Goal: Obtain resource: Download file/media

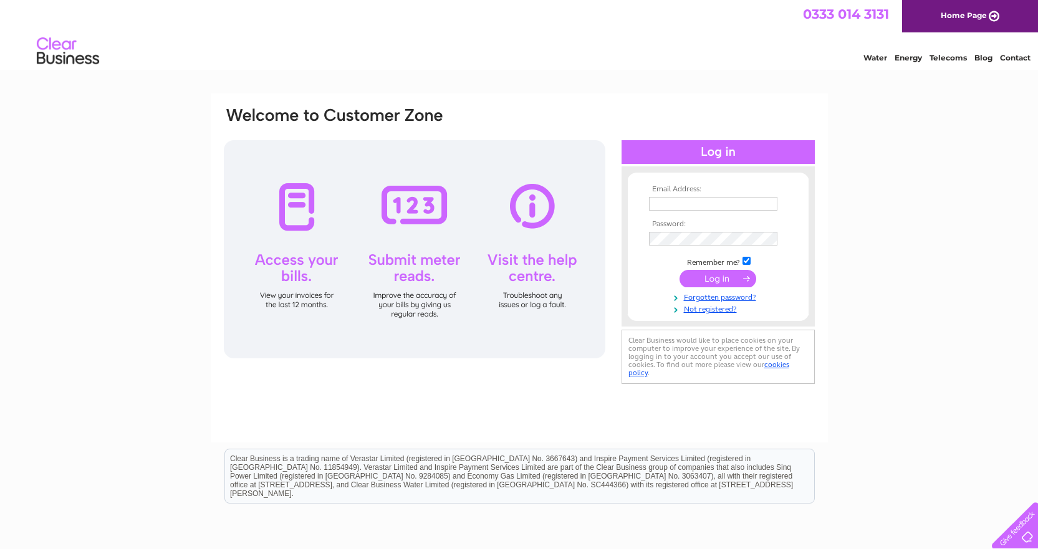
type input "accounts@clg.co.uk"
click at [691, 270] on input "submit" at bounding box center [718, 278] width 77 height 17
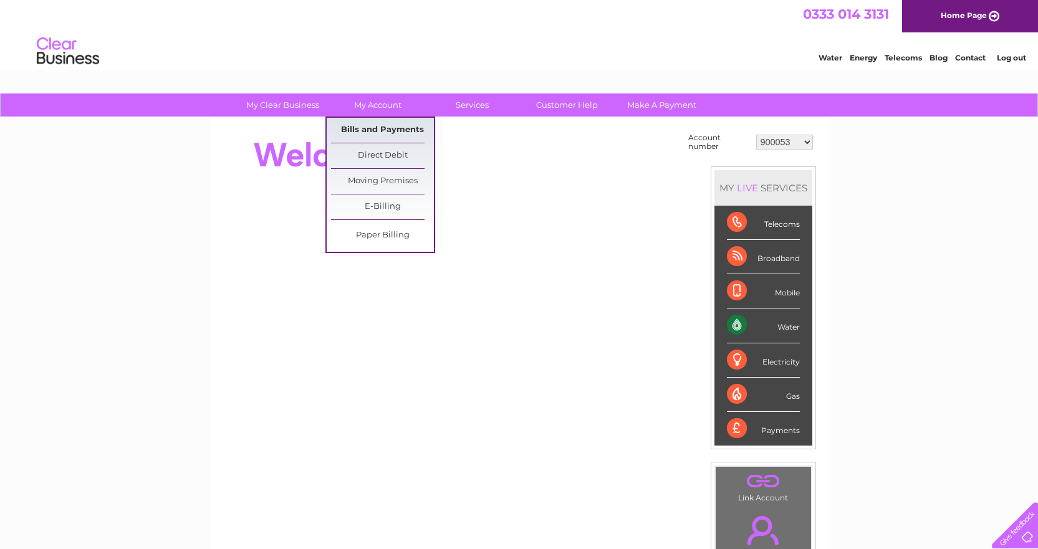
click at [394, 126] on link "Bills and Payments" at bounding box center [382, 130] width 103 height 25
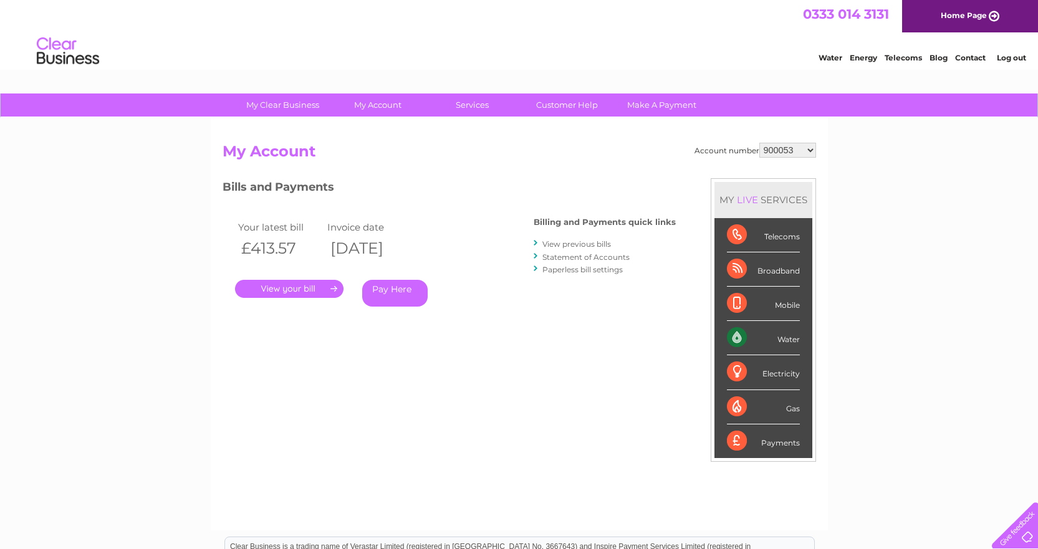
click at [322, 291] on link "." at bounding box center [289, 289] width 109 height 18
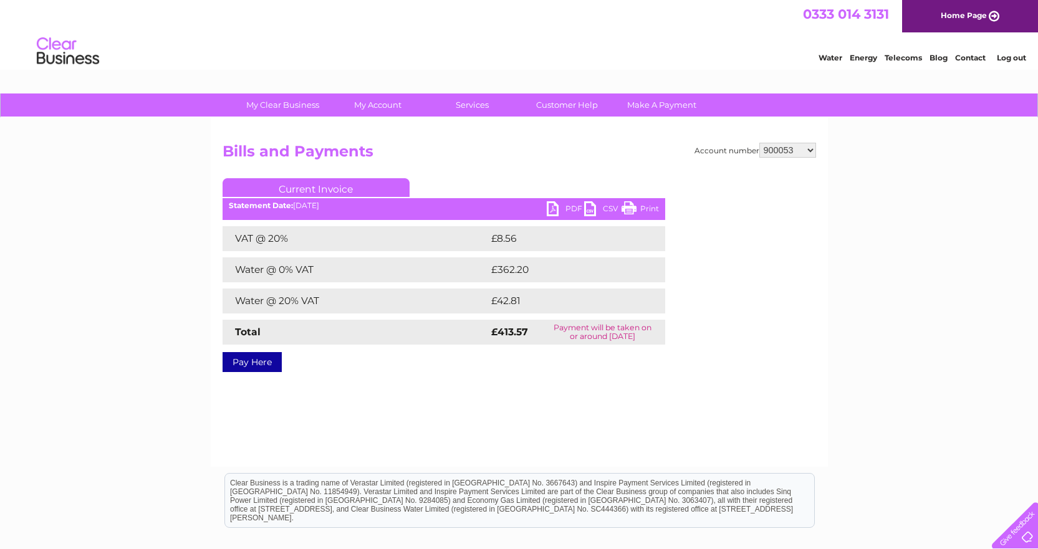
click at [573, 206] on link "PDF" at bounding box center [565, 210] width 37 height 18
click at [803, 146] on select "900053 900054 900103 1133835 1139050 30293097" at bounding box center [788, 150] width 57 height 15
select select "900054"
click at [760, 143] on select "900053 900054 900103 1133835 1139050 30293097" at bounding box center [788, 150] width 57 height 15
click at [575, 206] on link "PDF" at bounding box center [565, 210] width 37 height 18
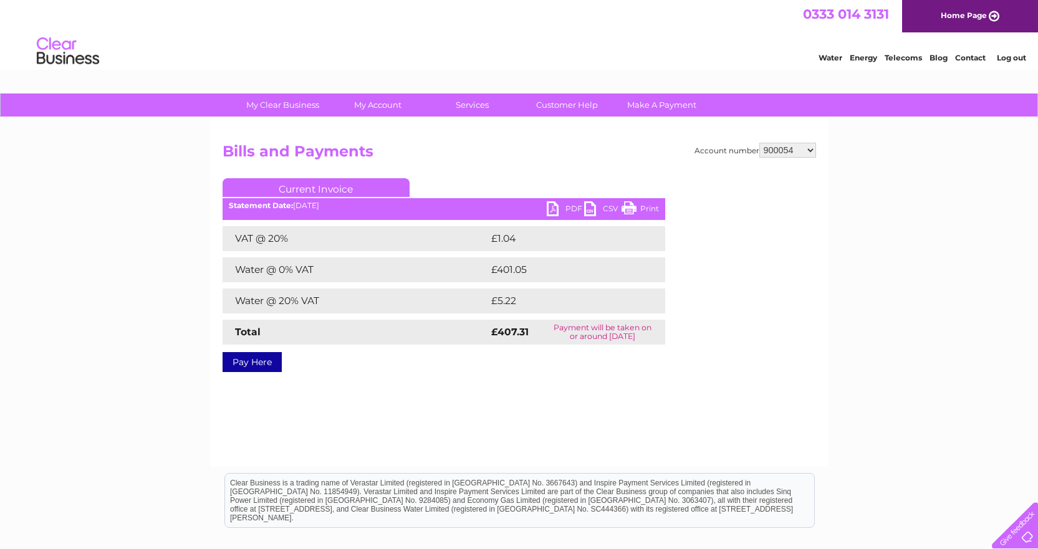
click at [575, 206] on link "PDF" at bounding box center [565, 210] width 37 height 18
click at [806, 153] on select "900053 900054 900103 1133835 1139050 30293097" at bounding box center [788, 150] width 57 height 15
select select "900103"
click at [760, 143] on select "900053 900054 900103 1133835 1139050 30293097" at bounding box center [788, 150] width 57 height 15
click at [558, 210] on link "PDF" at bounding box center [565, 210] width 37 height 18
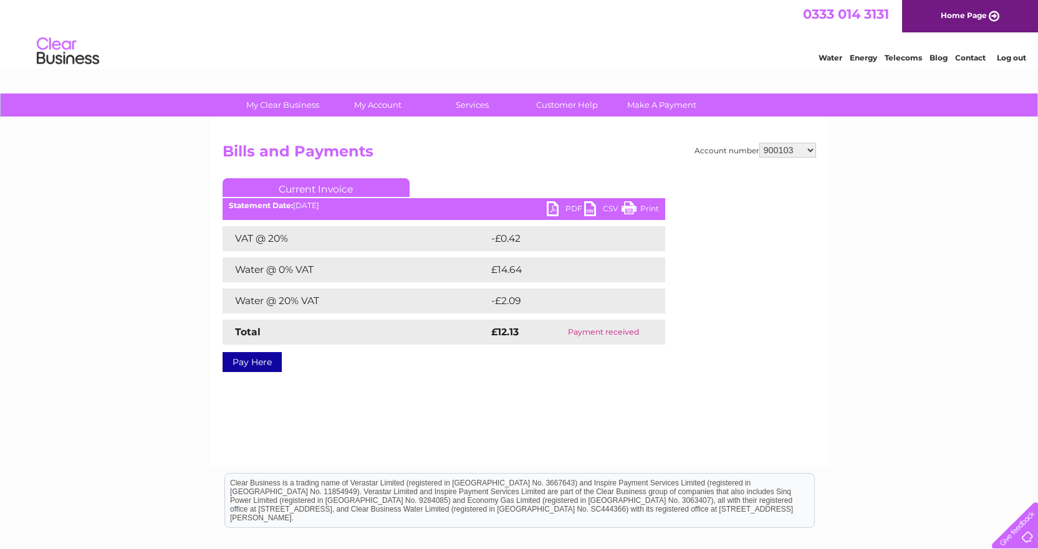
click at [810, 143] on select "900053 900054 900103 1133835 1139050 30293097" at bounding box center [788, 150] width 57 height 15
select select "1133835"
click at [760, 143] on select "900053 900054 900103 1133835 1139050 30293097" at bounding box center [788, 150] width 57 height 15
click at [554, 211] on link "PDF" at bounding box center [565, 210] width 37 height 18
drag, startPoint x: 710, startPoint y: 261, endPoint x: 717, endPoint y: 236, distance: 25.3
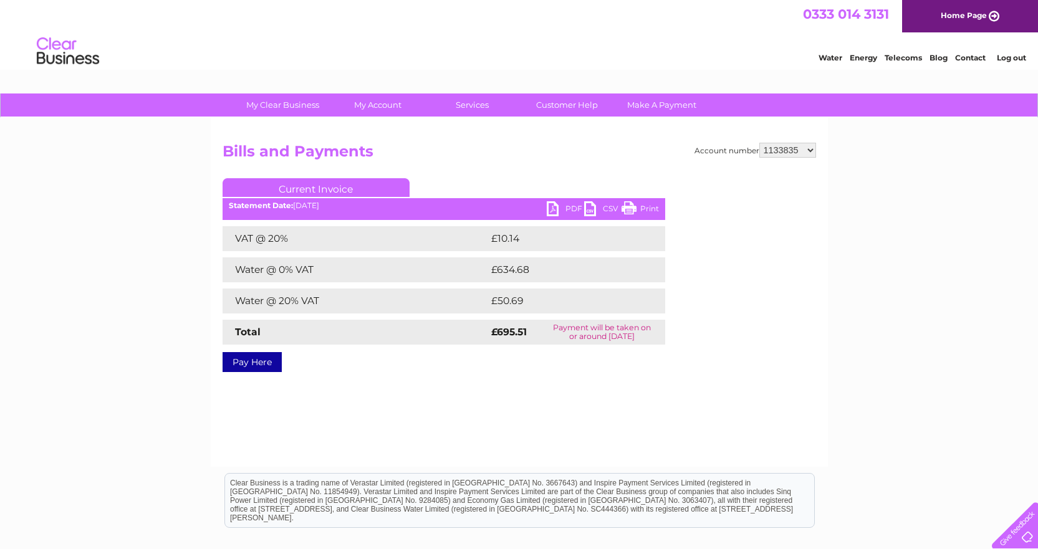
click at [710, 261] on div "Account number 900053 900054 900103 1133835 1139050 30293097 Bills and Payments…" at bounding box center [520, 255] width 594 height 225
click at [773, 152] on select "900053 900054 900103 1133835 1139050 30293097" at bounding box center [788, 150] width 57 height 15
select select "1139050"
click at [760, 143] on select "900053 900054 900103 1133835 1139050 30293097" at bounding box center [788, 150] width 57 height 15
click at [562, 210] on link "PDF" at bounding box center [565, 210] width 37 height 18
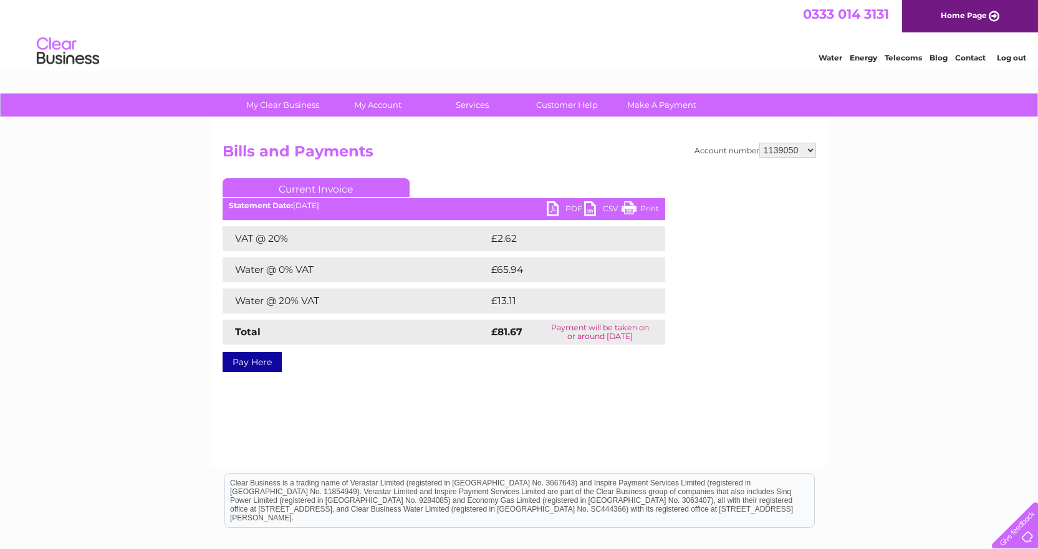
click at [670, 171] on div "Account number 900053 900054 900103 1133835 1139050 30293097 Bills and Payments…" at bounding box center [520, 255] width 594 height 225
click at [774, 153] on select "900053 900054 900103 1133835 1139050 30293097" at bounding box center [788, 150] width 57 height 15
click at [760, 143] on select "900053 900054 900103 1133835 1139050 30293097" at bounding box center [788, 150] width 57 height 15
click at [564, 208] on link "PDF" at bounding box center [565, 210] width 37 height 18
click at [559, 206] on link "PDF" at bounding box center [565, 210] width 37 height 18
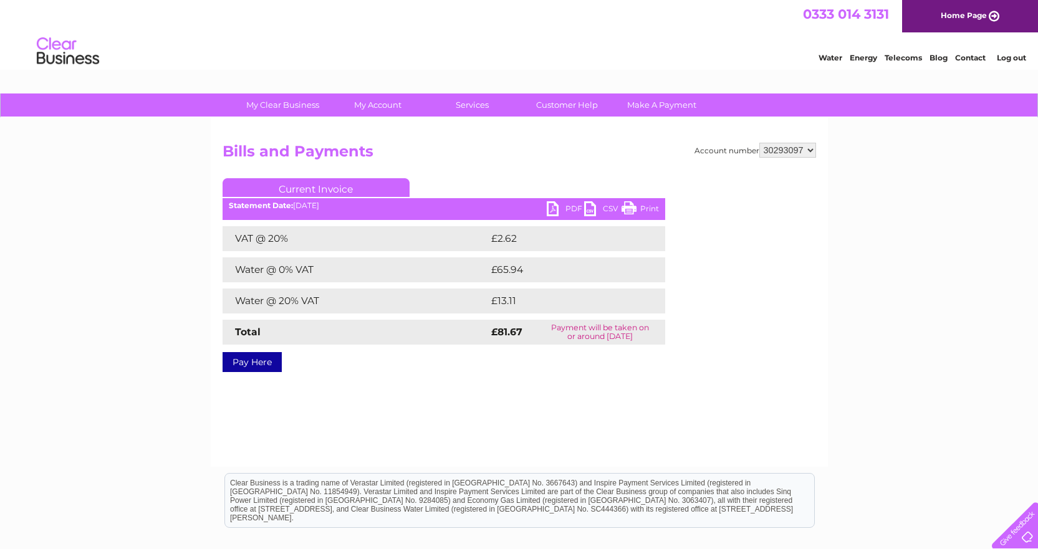
click at [793, 151] on select "900053 900054 900103 1133835 1139050 30293097" at bounding box center [788, 150] width 57 height 15
click at [760, 143] on select "900053 900054 900103 1133835 1139050 30293097" at bounding box center [788, 150] width 57 height 15
click at [627, 152] on h2 "Bills and Payments" at bounding box center [520, 155] width 594 height 24
click at [805, 145] on select "900053 900054 900103 1133835 1139050 30293097" at bounding box center [788, 150] width 57 height 15
select select "1139050"
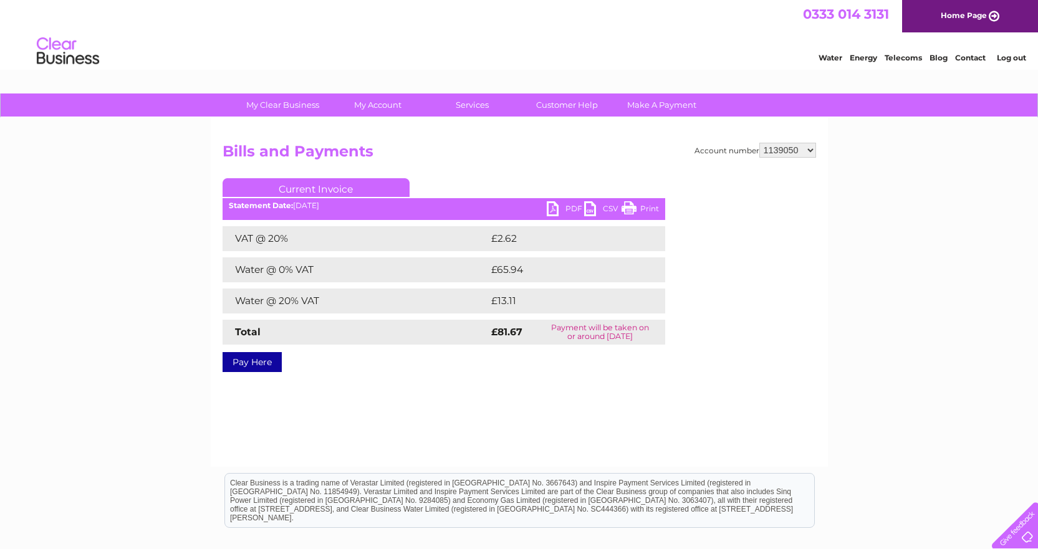
click at [760, 143] on select "900053 900054 900103 1133835 1139050 30293097" at bounding box center [788, 150] width 57 height 15
click at [803, 147] on select "900053 900054 900103 1133835 1139050 30293097" at bounding box center [788, 150] width 57 height 15
select select "30293097"
click at [760, 143] on select "900053 900054 900103 1133835 1139050 30293097" at bounding box center [788, 150] width 57 height 15
click at [579, 207] on link "PDF" at bounding box center [565, 210] width 37 height 18
